Goal: Task Accomplishment & Management: Complete application form

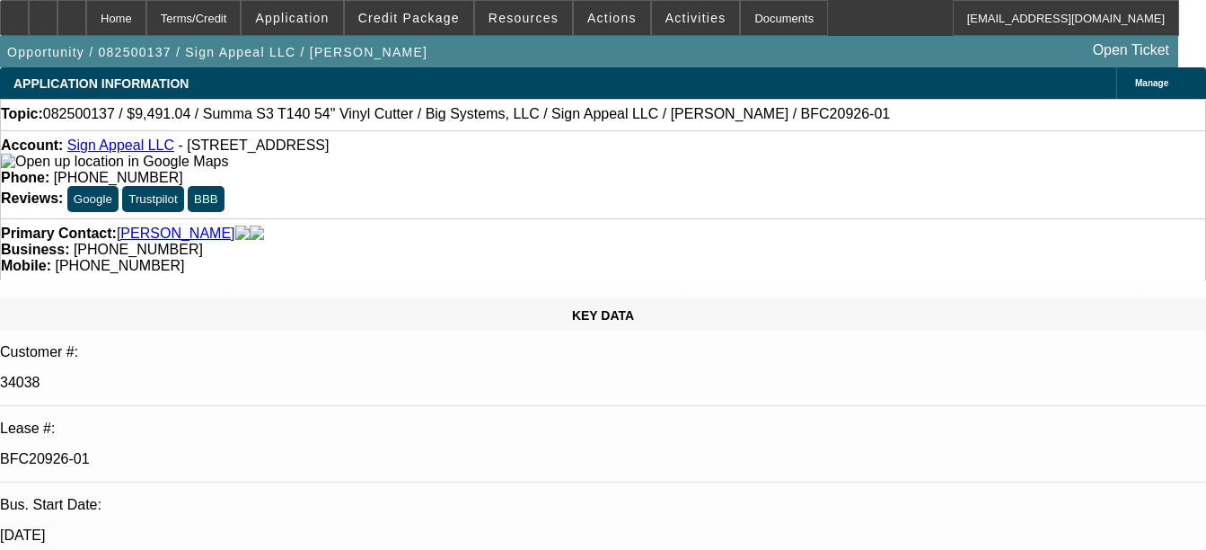
select select "0"
select select "6"
select select "0"
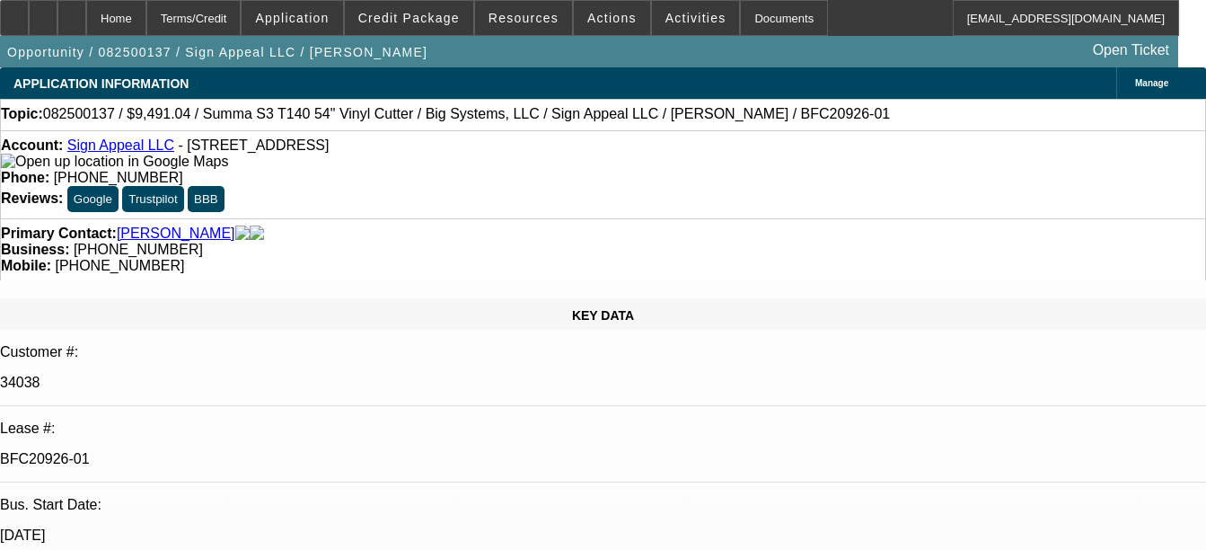
select select "0"
select select "6"
select select "0"
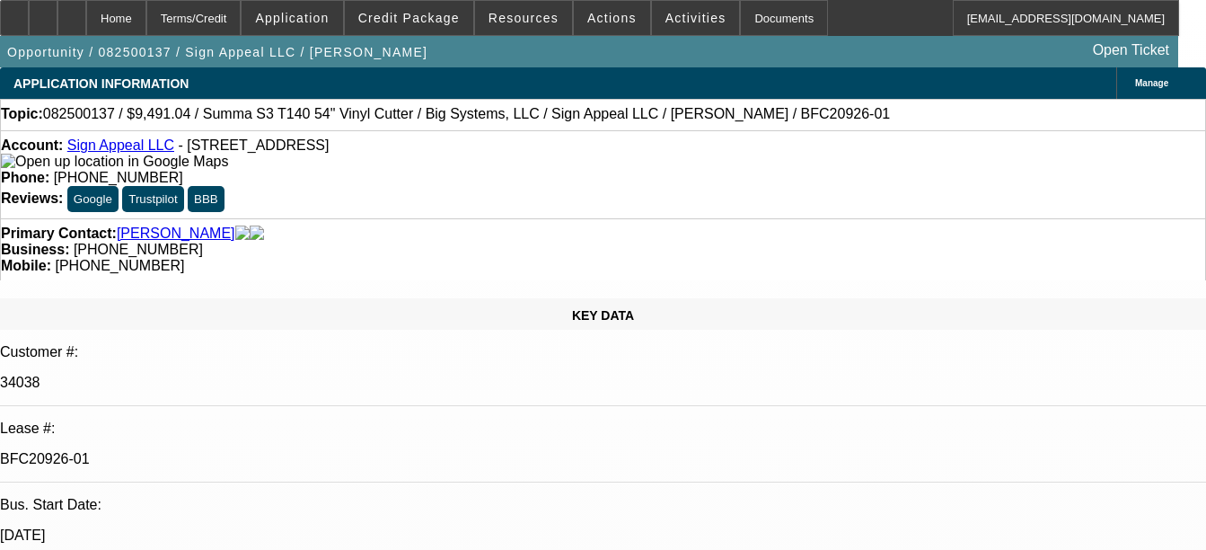
select select "0"
select select "6"
select select "0"
select select "2"
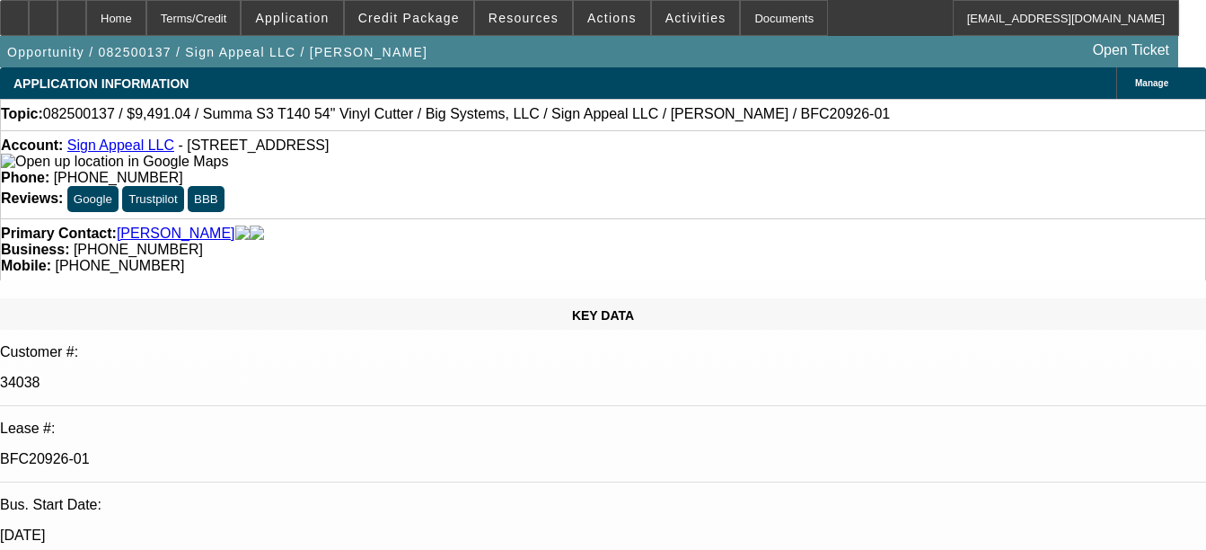
select select "0"
select select "6"
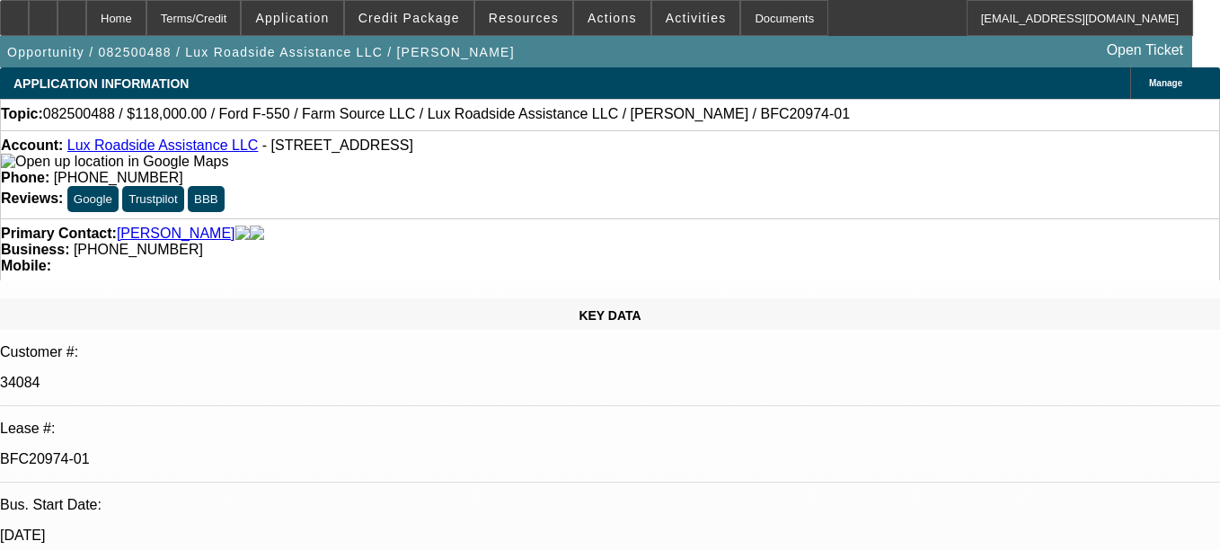
select select "0"
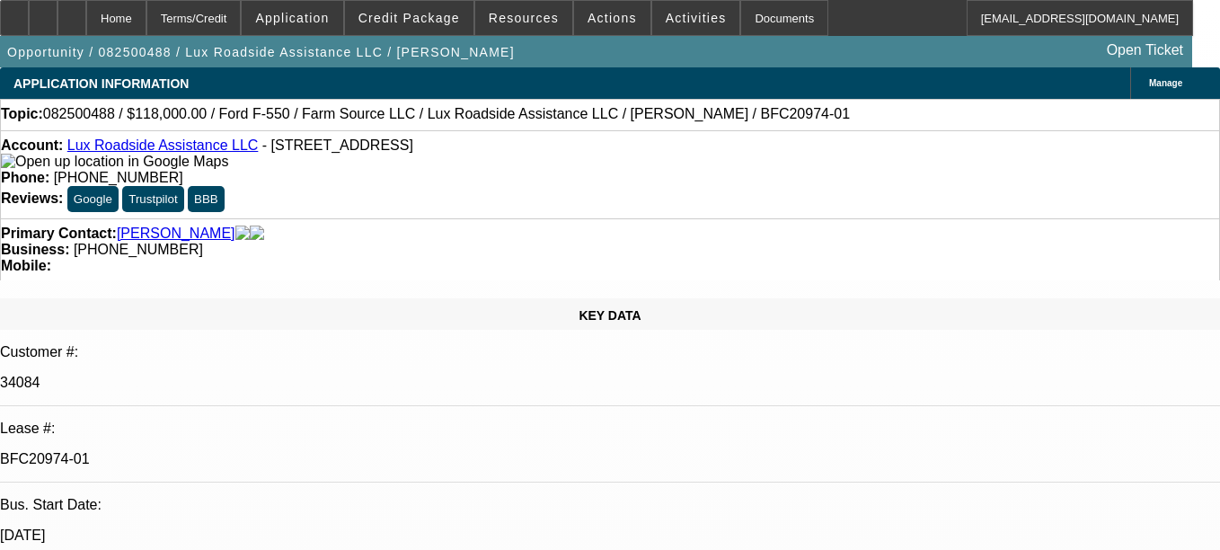
select select "0"
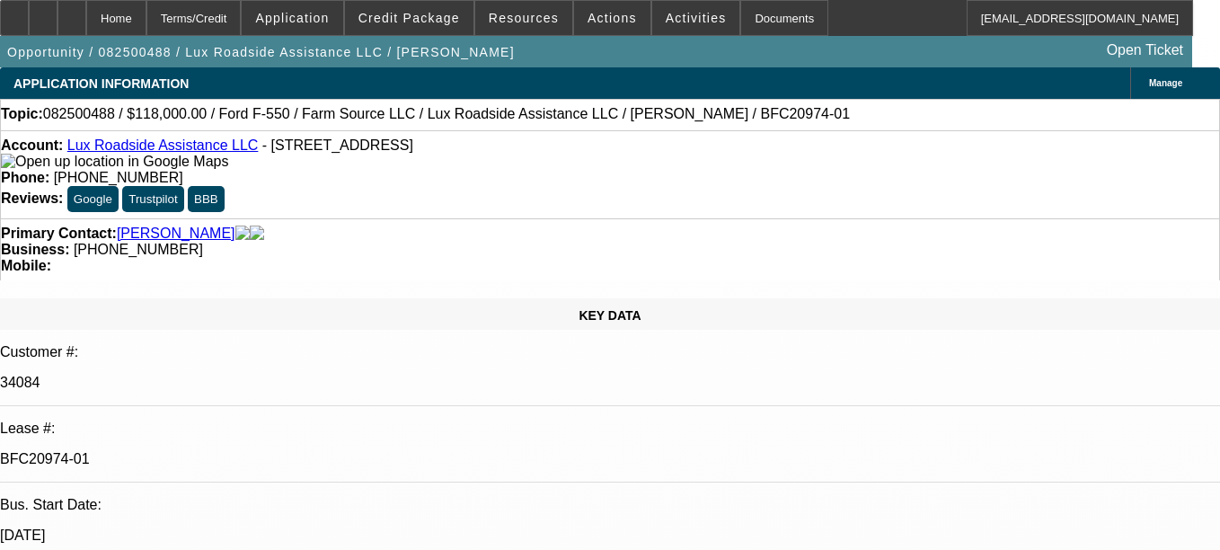
select select "0"
select select "1"
select select "6"
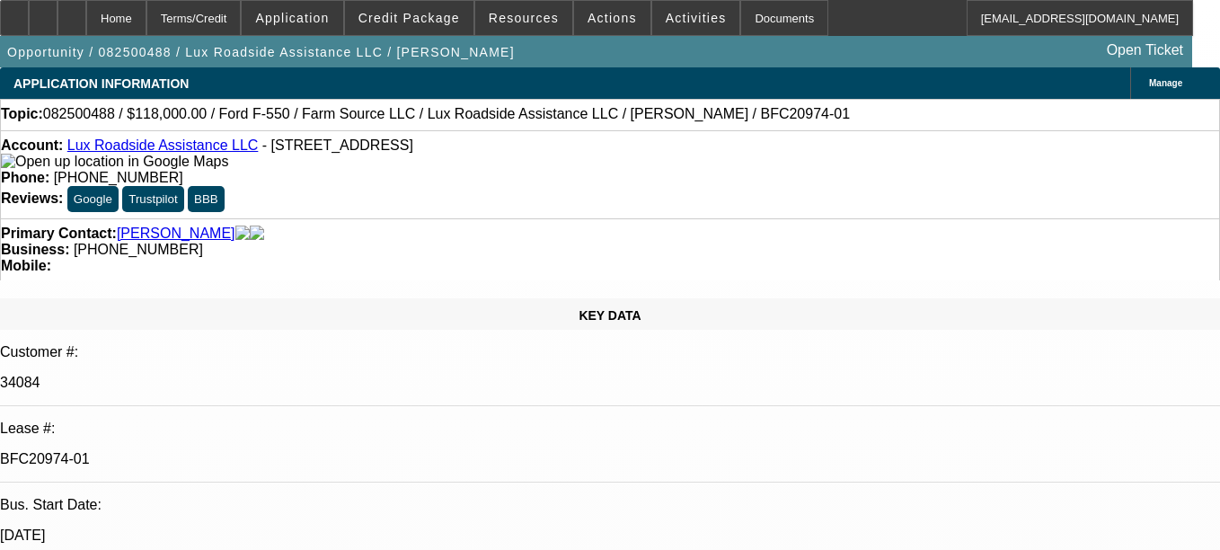
select select "1"
select select "6"
select select "1"
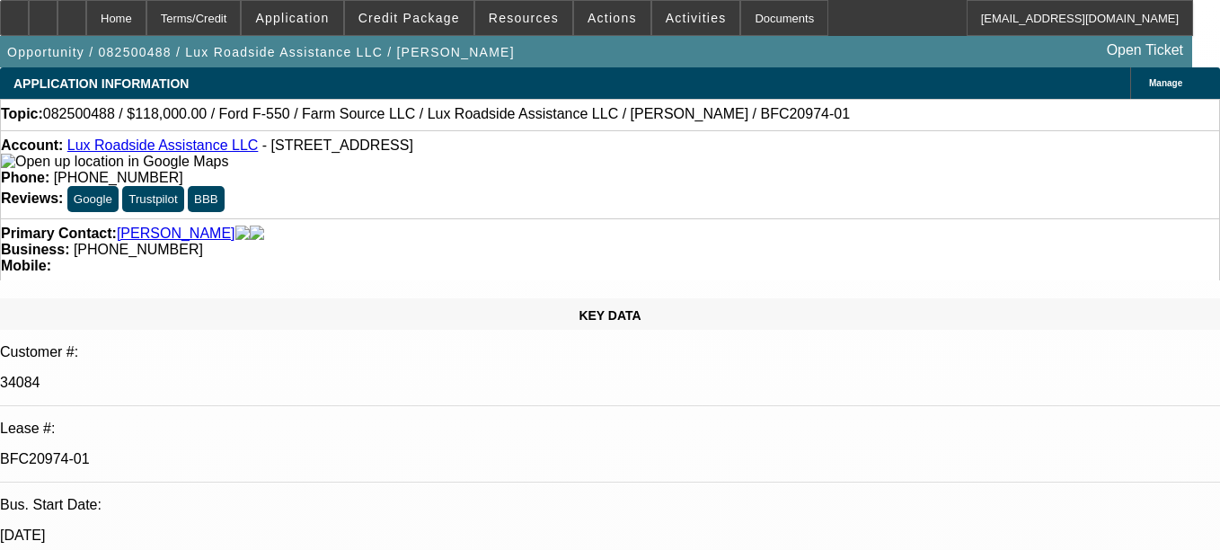
select select "6"
select select "1"
select select "6"
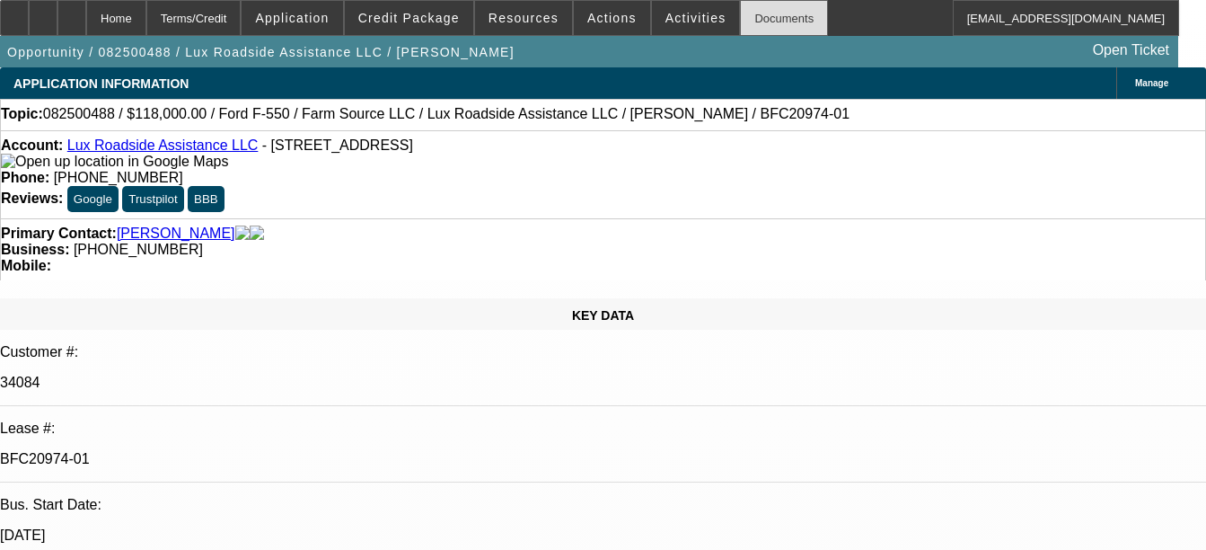
click at [772, 32] on div "Documents" at bounding box center [784, 18] width 88 height 36
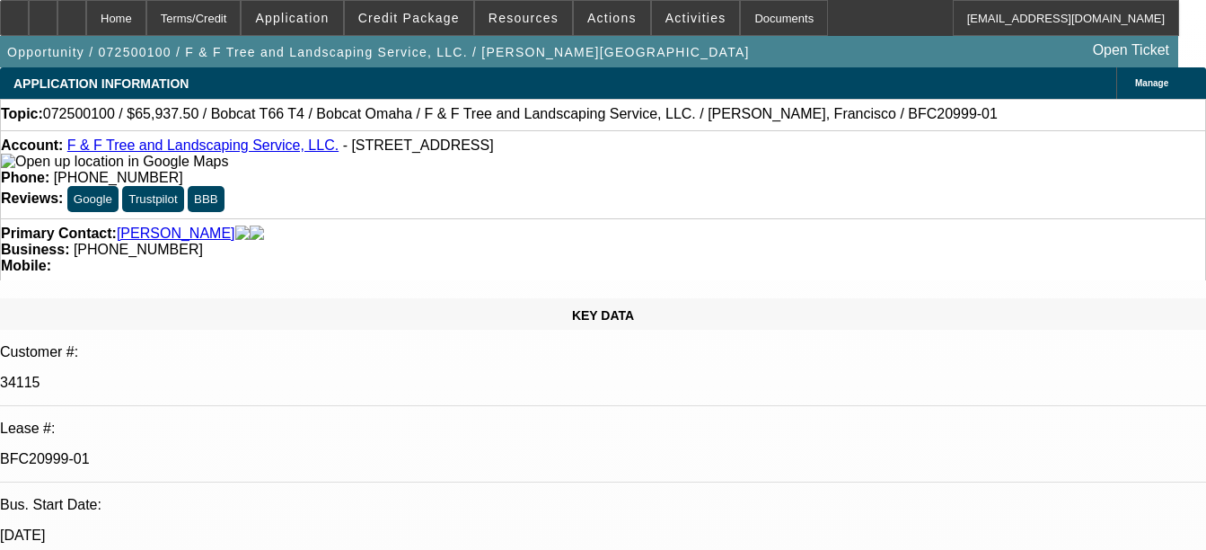
select select "0"
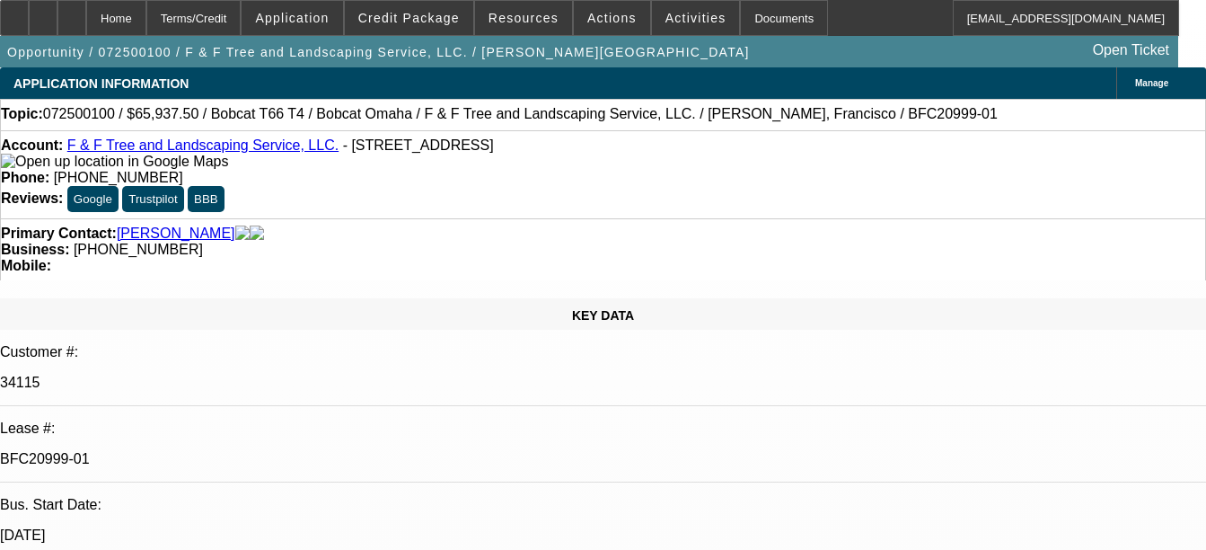
select select "0"
select select "0.1"
select select "0"
select select "0.1"
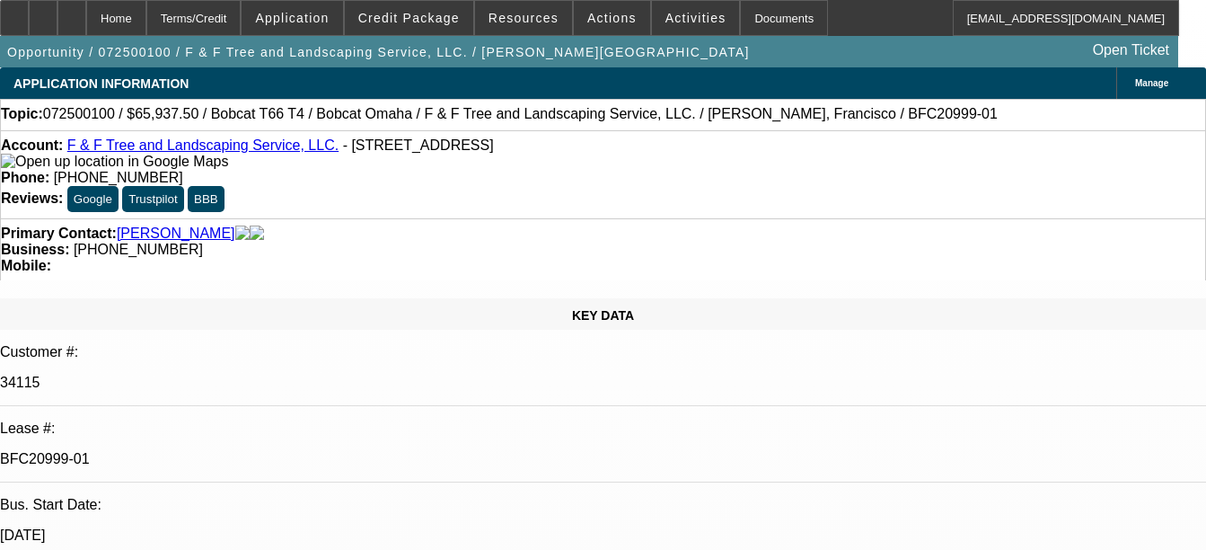
select select "0"
select select "1"
select select "3"
select select "6"
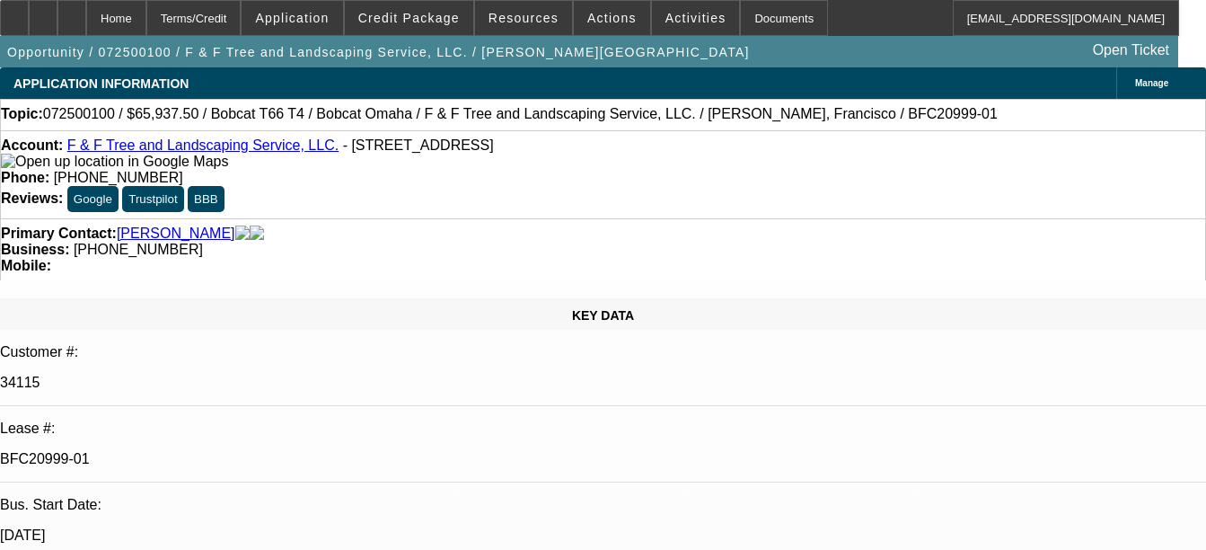
select select "1"
select select "3"
select select "6"
select select "1"
select select "2"
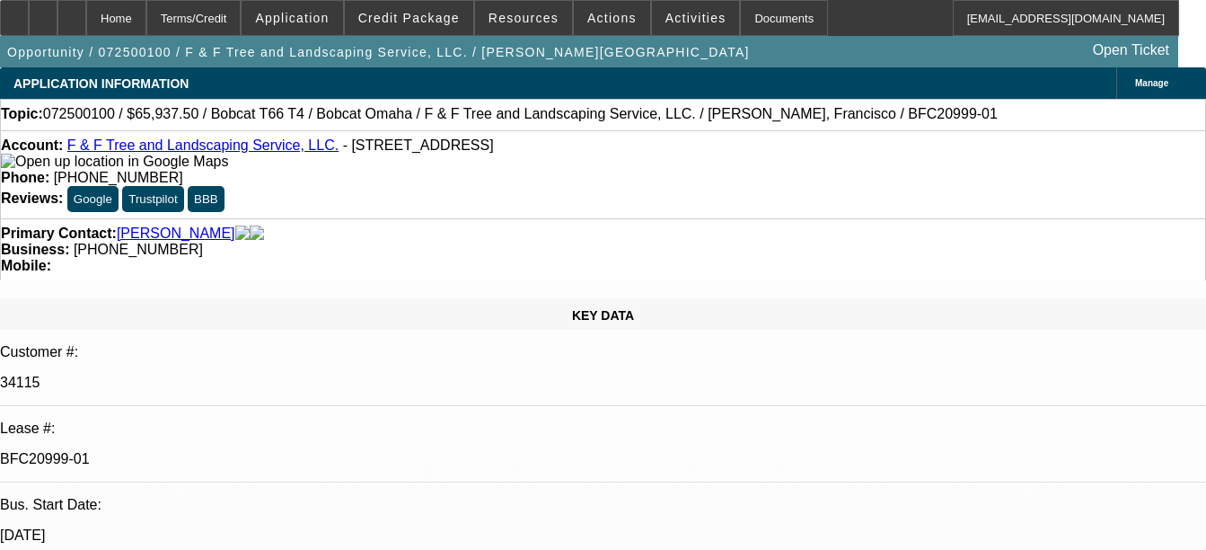
select select "6"
select select "1"
select select "2"
select select "6"
click at [768, 20] on div "Documents" at bounding box center [784, 18] width 88 height 36
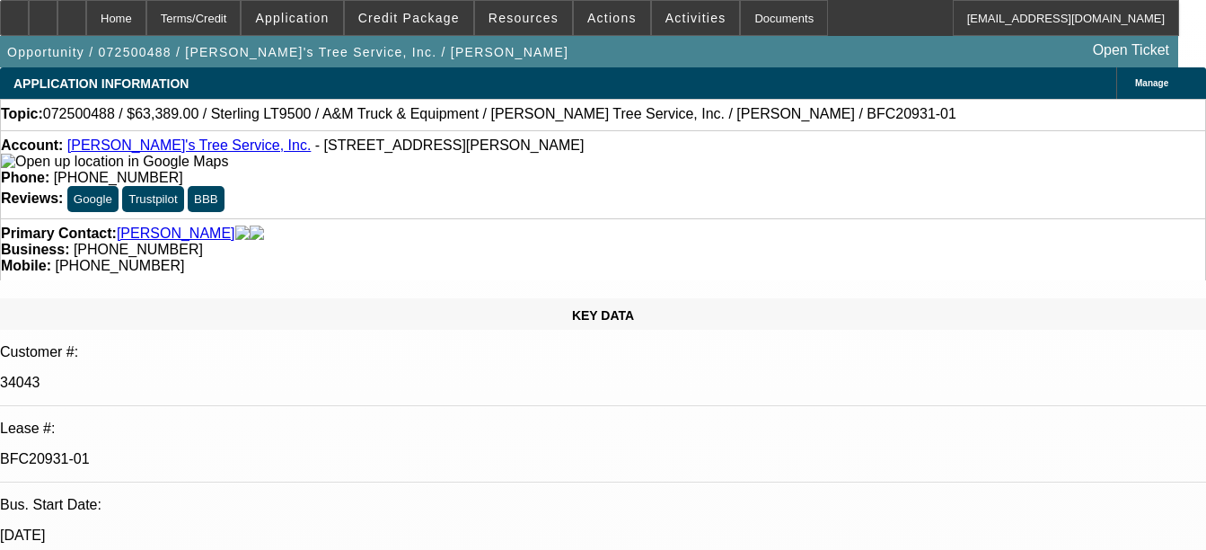
select select "0"
select select "2"
select select "0.1"
select select "0"
select select "2"
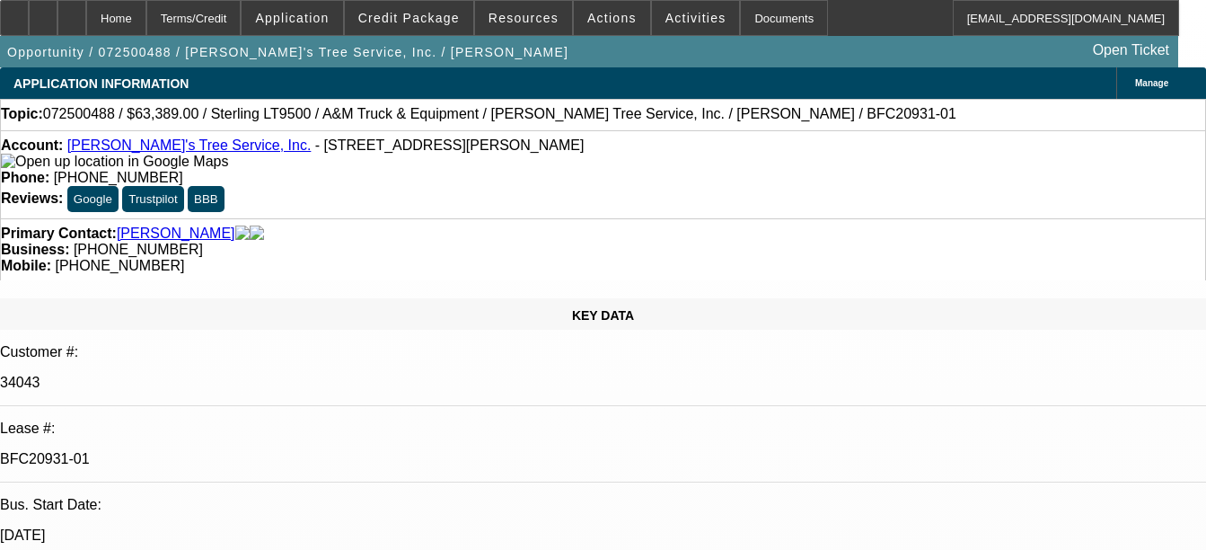
select select "0.1"
select select "0"
select select "2"
select select "0.1"
select select "0"
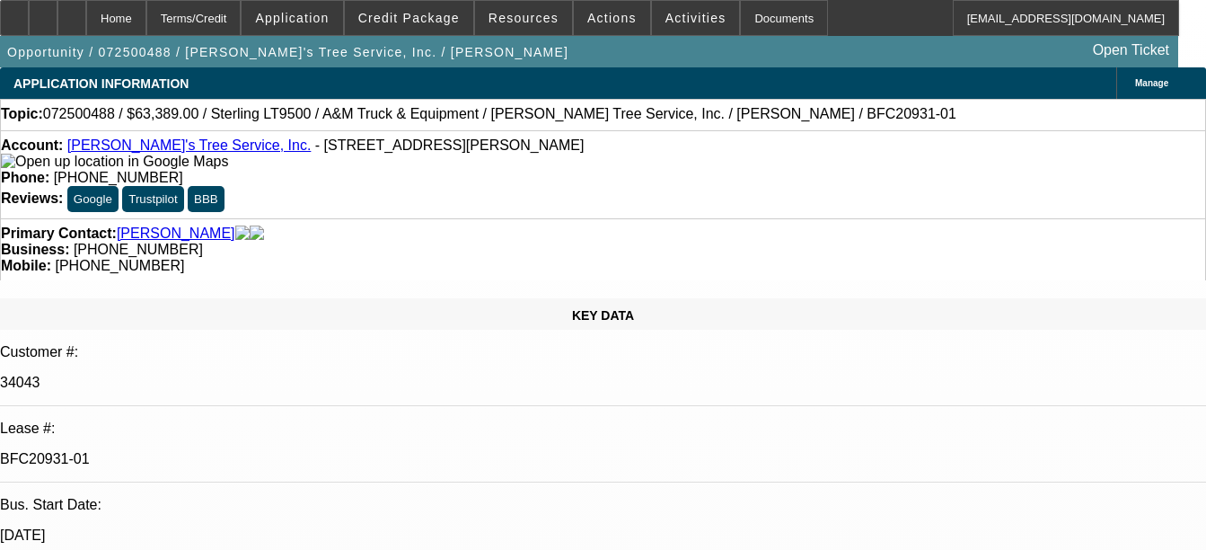
select select "2"
select select "0.1"
select select "1"
select select "2"
select select "4"
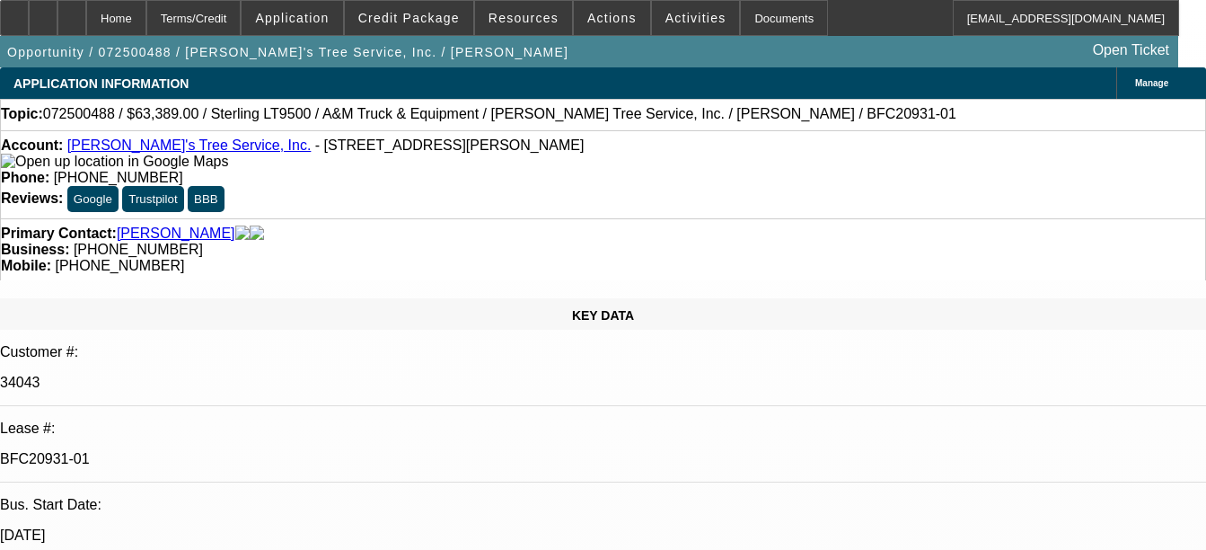
select select "1"
select select "2"
select select "4"
select select "1"
select select "2"
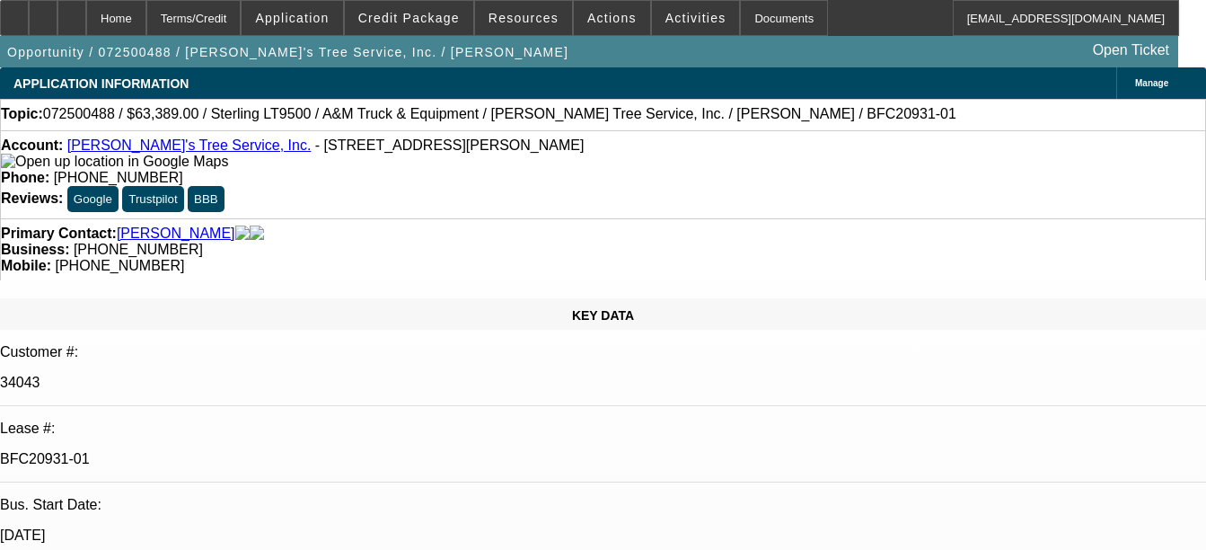
select select "4"
select select "1"
select select "2"
select select "4"
click at [755, 20] on div "Documents" at bounding box center [784, 18] width 88 height 36
